Goal: Task Accomplishment & Management: Use online tool/utility

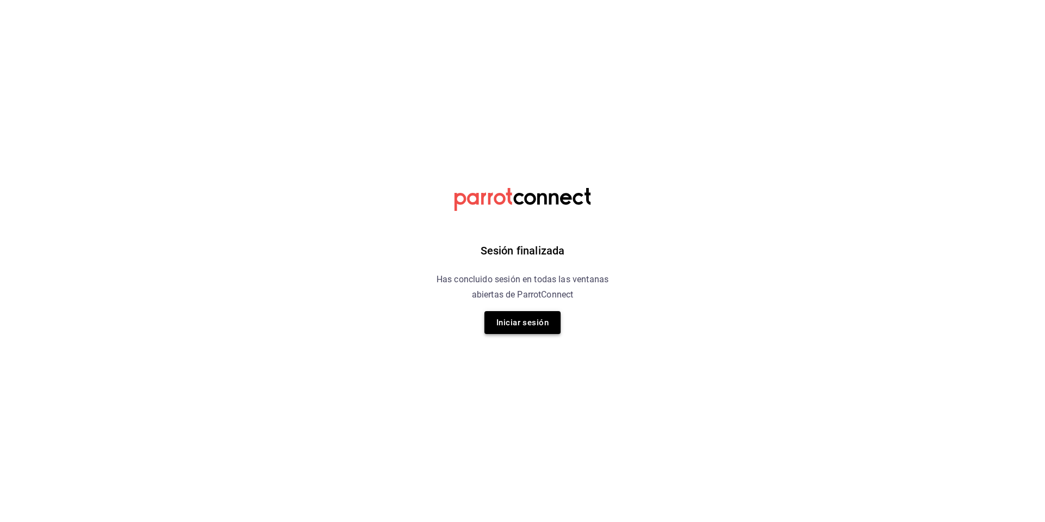
click at [528, 325] on button "Iniciar sesión" at bounding box center [523, 322] width 76 height 23
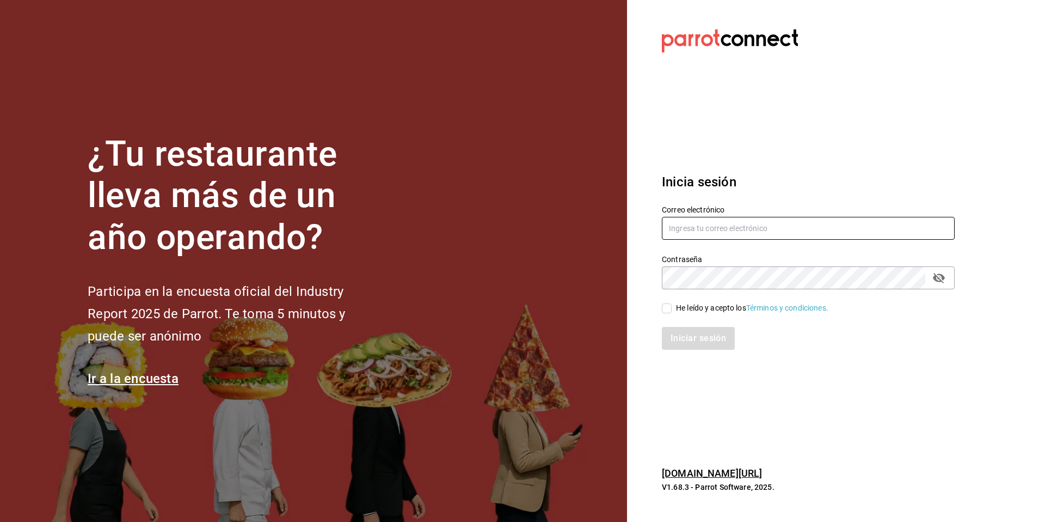
click at [708, 232] on input "text" at bounding box center [808, 228] width 293 height 23
type input "[EMAIL_ADDRESS][DOMAIN_NAME]"
click at [941, 278] on icon "passwordField" at bounding box center [939, 277] width 13 height 13
click at [664, 299] on div "He leído y acepto los Términos y condiciones." at bounding box center [802, 301] width 306 height 25
click at [669, 306] on input "He leído y acepto los Términos y condiciones." at bounding box center [667, 308] width 10 height 10
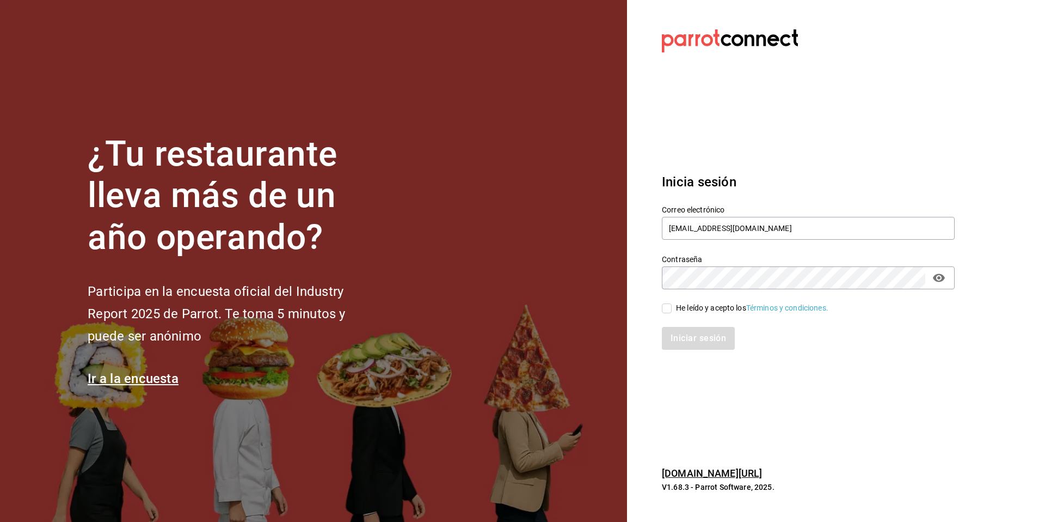
checkbox input "true"
click at [691, 346] on button "Iniciar sesión" at bounding box center [699, 338] width 74 height 23
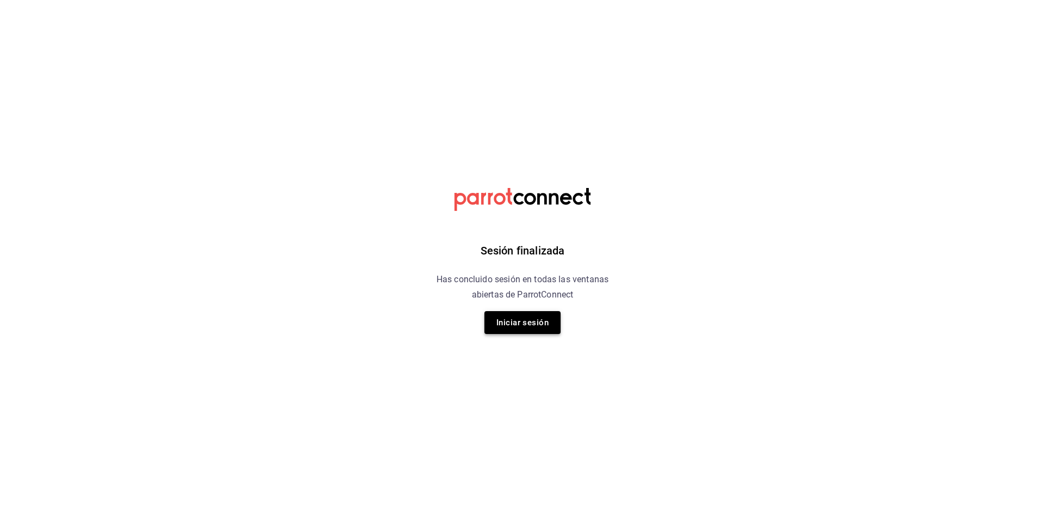
click at [545, 315] on button "Iniciar sesión" at bounding box center [523, 322] width 76 height 23
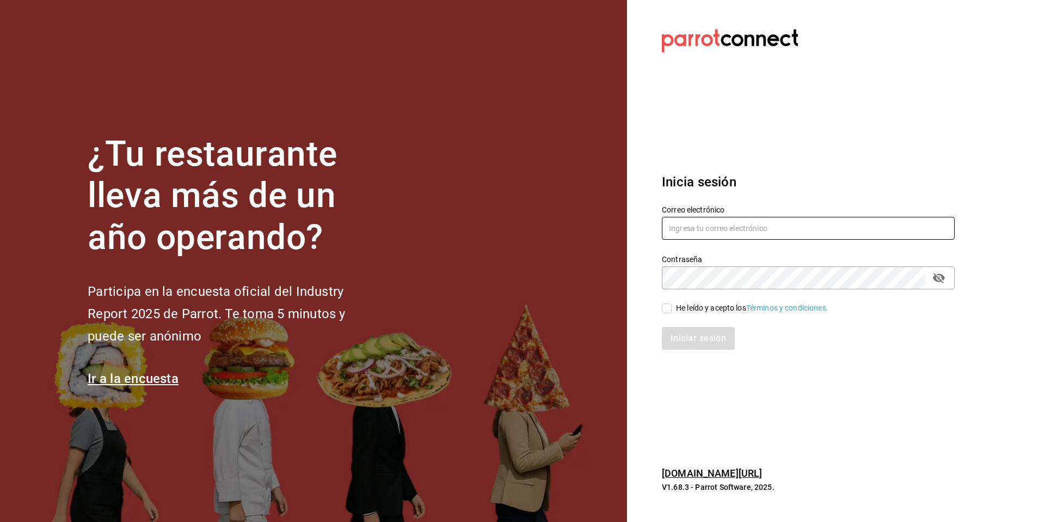
click at [728, 226] on input "text" at bounding box center [808, 228] width 293 height 23
type input "[EMAIL_ADDRESS][DOMAIN_NAME]"
click at [951, 279] on div "Contraseña" at bounding box center [808, 277] width 293 height 23
click at [937, 277] on icon "passwordField" at bounding box center [939, 277] width 13 height 13
click at [666, 303] on input "He leído y acepto los Términos y condiciones." at bounding box center [667, 308] width 10 height 10
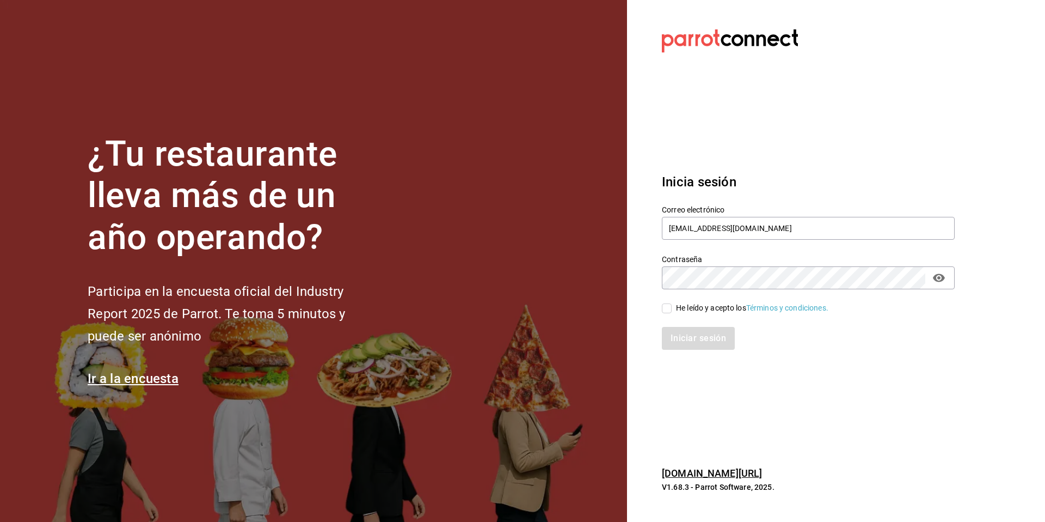
checkbox input "true"
click at [686, 338] on button "Iniciar sesión" at bounding box center [699, 338] width 74 height 23
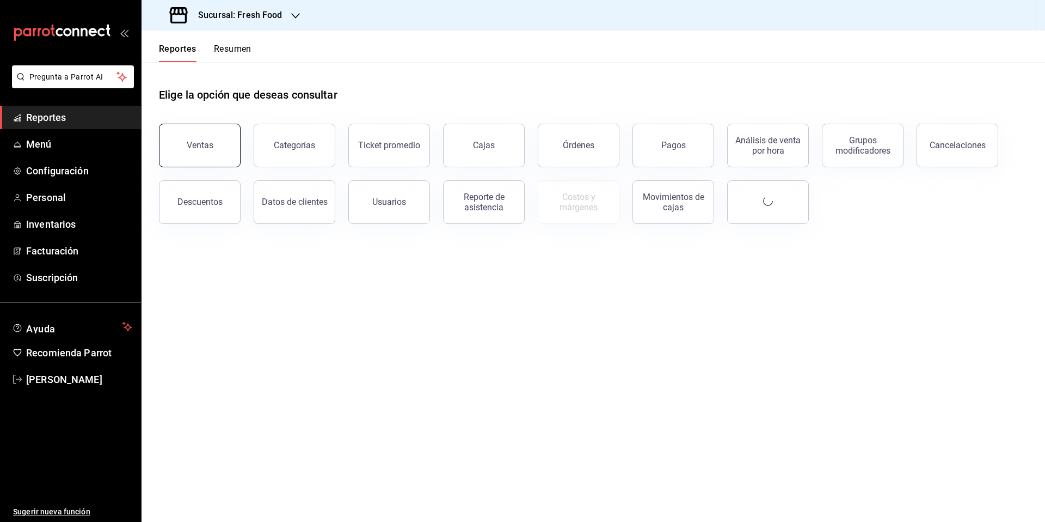
click at [160, 132] on div "Ventas" at bounding box center [193, 139] width 95 height 57
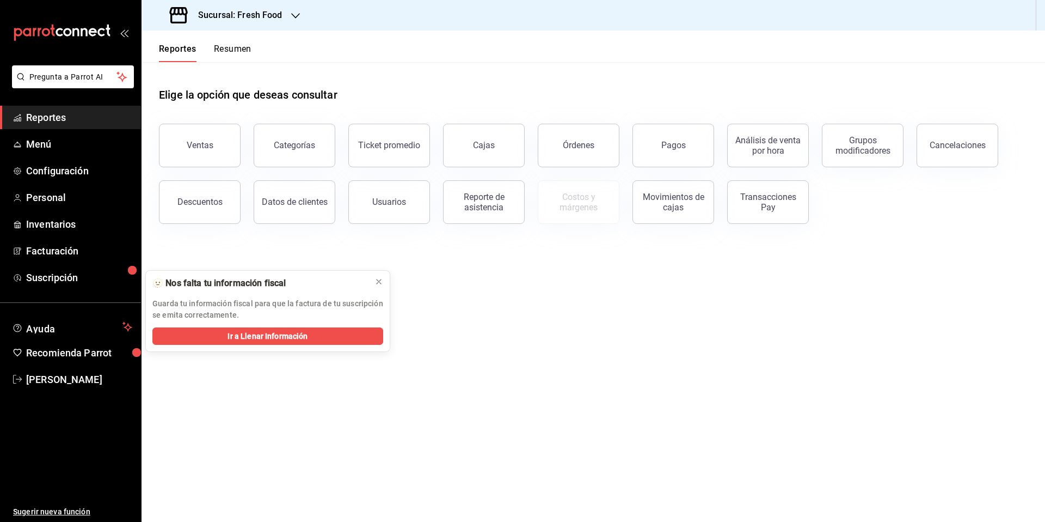
click at [272, 17] on h3 "Sucursal: Fresh Food" at bounding box center [235, 15] width 93 height 13
click at [252, 99] on div "Epic Cafe Humanitree" at bounding box center [223, 95] width 146 height 11
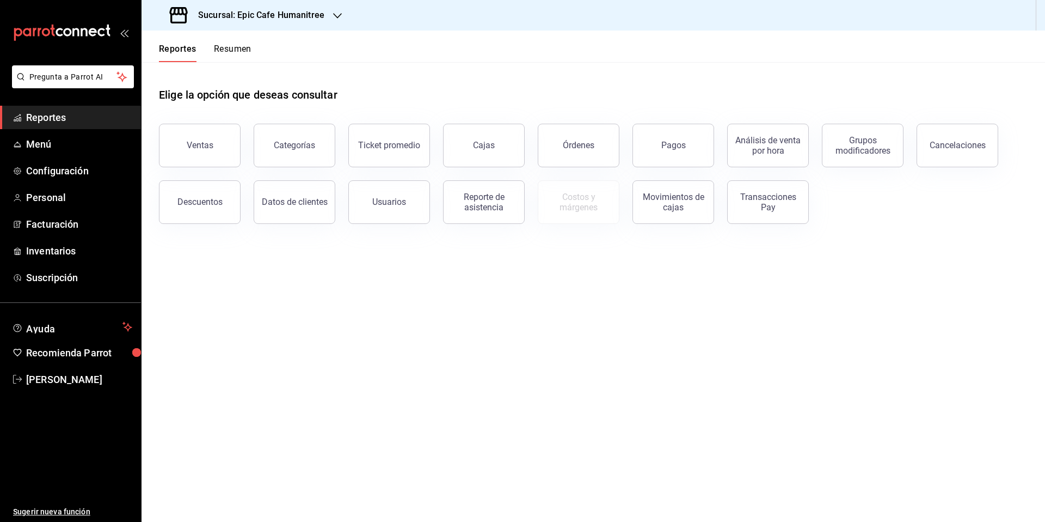
click at [195, 134] on button "Ventas" at bounding box center [200, 146] width 82 height 44
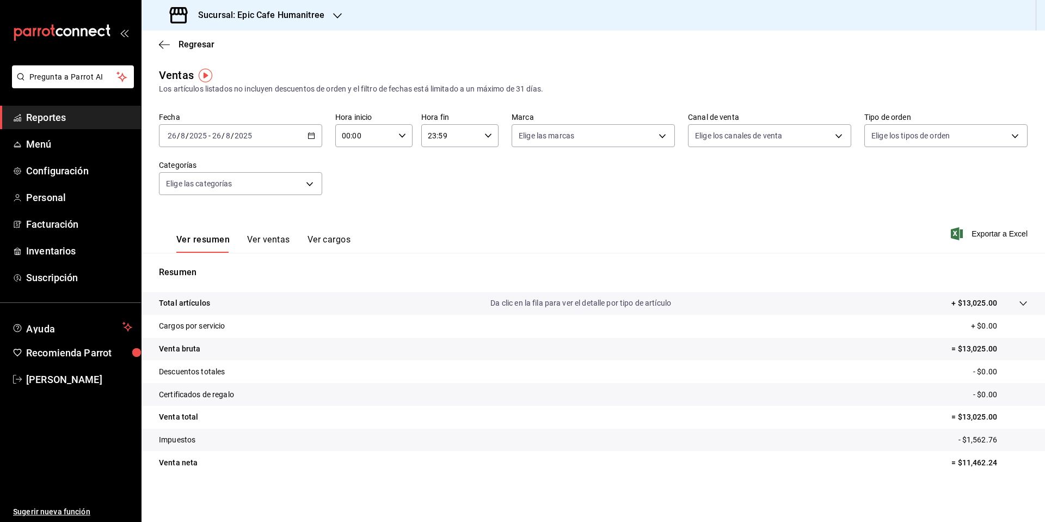
click at [286, 12] on h3 "Sucursal: Epic Cafe Humanitree" at bounding box center [256, 15] width 135 height 13
click at [260, 69] on div "Sweet & Coffee Corner" at bounding box center [223, 71] width 146 height 11
click at [293, 10] on h3 "Sucursal: Sweet & Coffee Corner" at bounding box center [258, 15] width 139 height 13
click at [238, 45] on div "Fresh Food" at bounding box center [223, 46] width 146 height 11
click at [292, 21] on div at bounding box center [295, 15] width 9 height 11
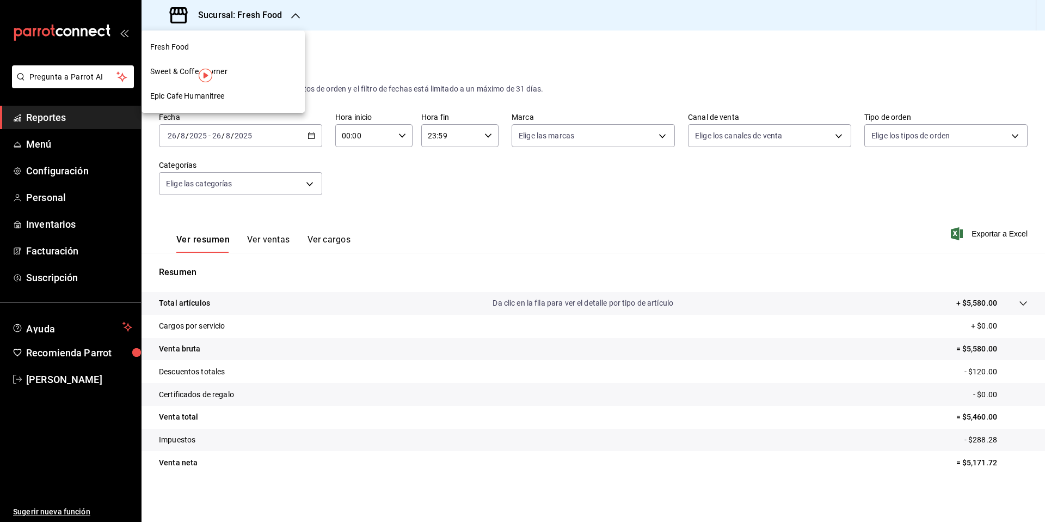
click at [247, 86] on div "Epic Cafe Humanitree" at bounding box center [223, 96] width 163 height 25
click at [177, 48] on span "Regresar" at bounding box center [187, 44] width 56 height 10
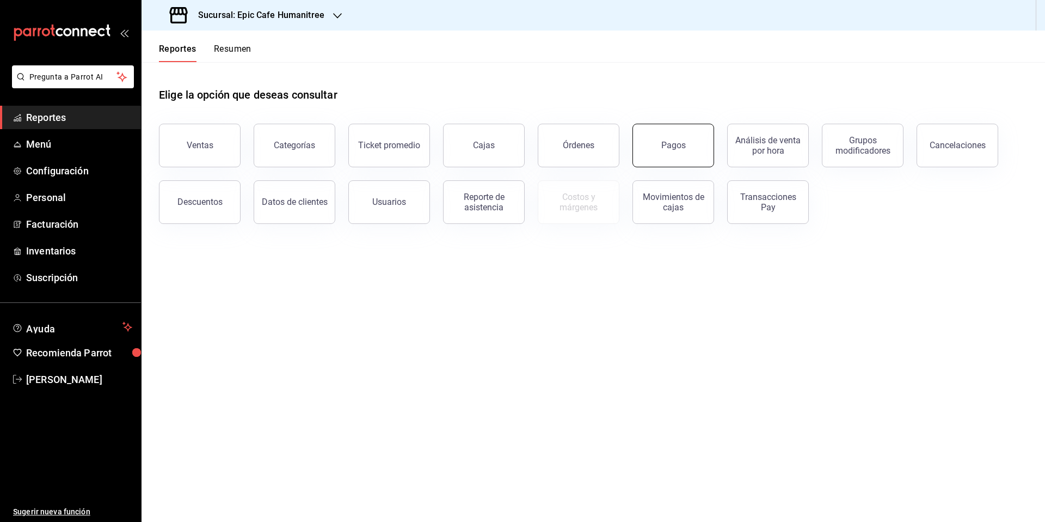
click at [657, 142] on button "Pagos" at bounding box center [674, 146] width 82 height 44
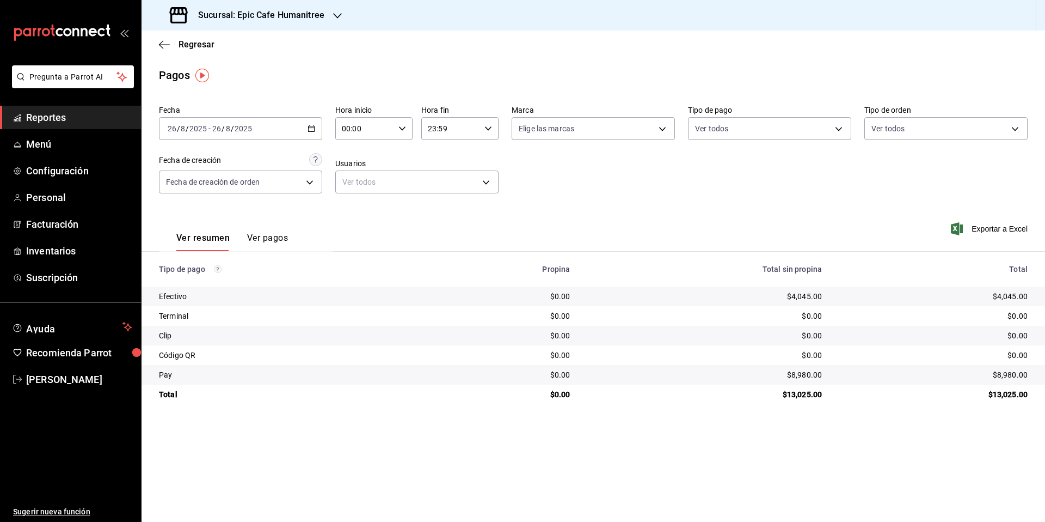
click at [317, 17] on h3 "Sucursal: Epic Cafe Humanitree" at bounding box center [256, 15] width 135 height 13
